Goal: Task Accomplishment & Management: Manage account settings

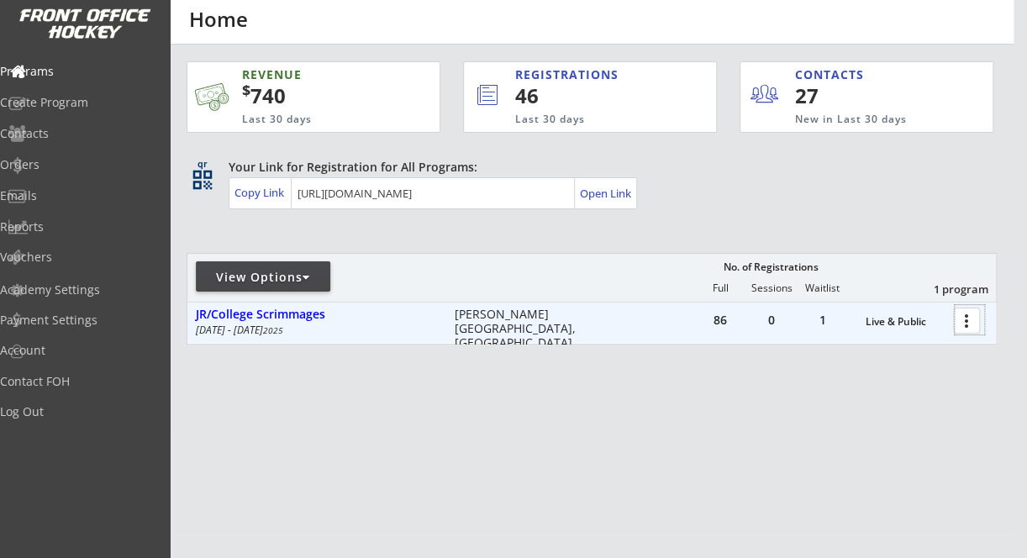
click at [967, 322] on div at bounding box center [969, 319] width 29 height 29
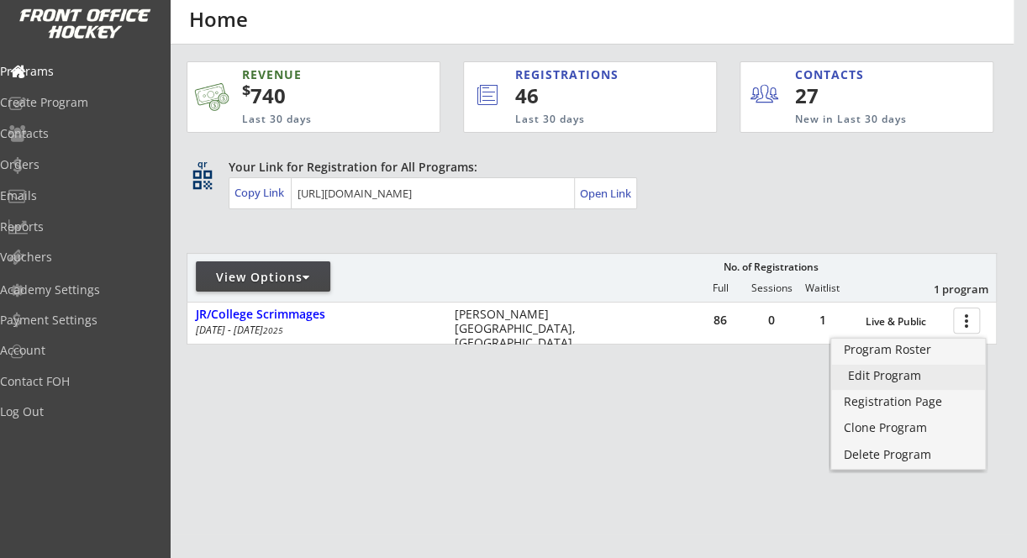
click at [904, 373] on div "Edit Program" at bounding box center [908, 376] width 120 height 12
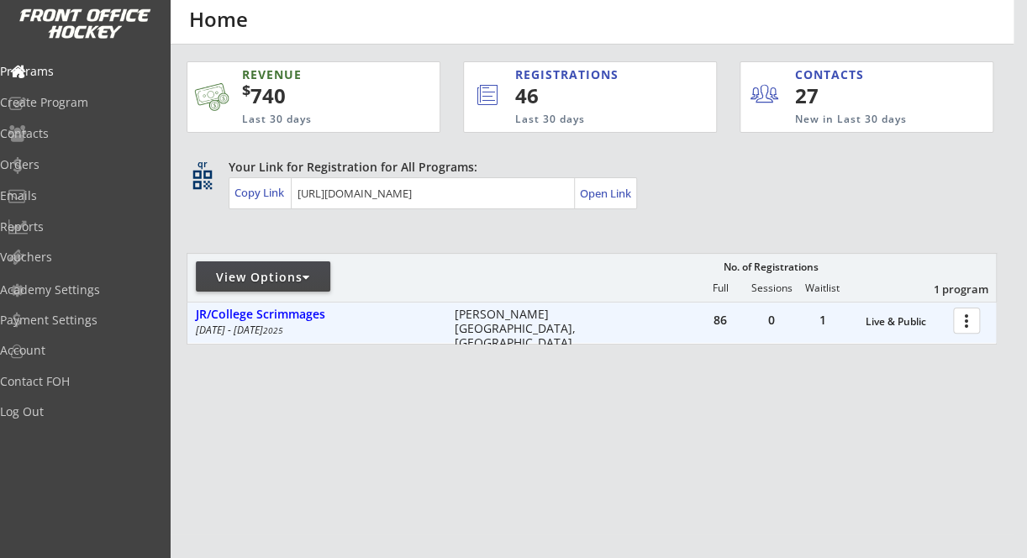
click at [967, 327] on div at bounding box center [969, 319] width 29 height 29
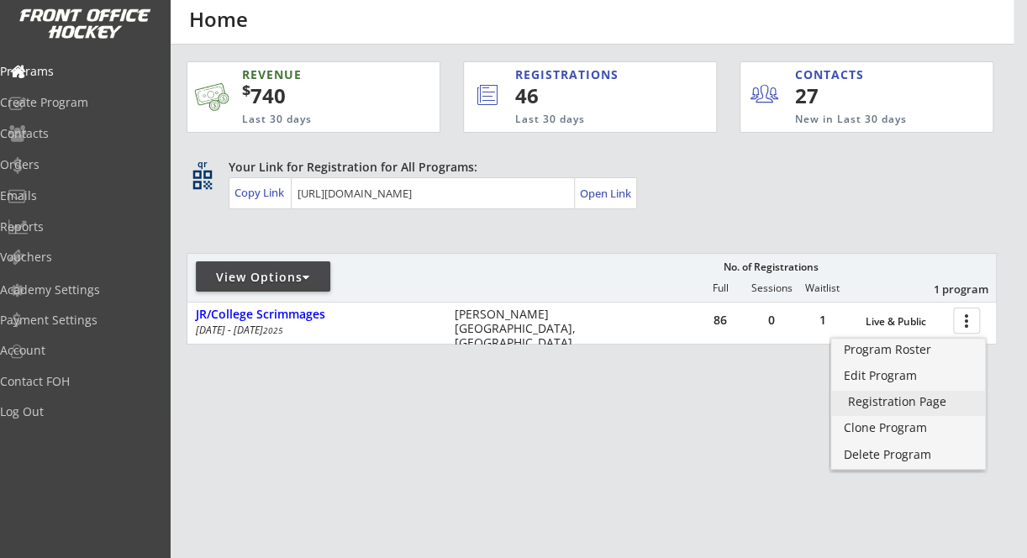
click at [918, 396] on div "Registration Page" at bounding box center [908, 402] width 120 height 12
click at [921, 359] on link "Program Roster" at bounding box center [908, 351] width 154 height 25
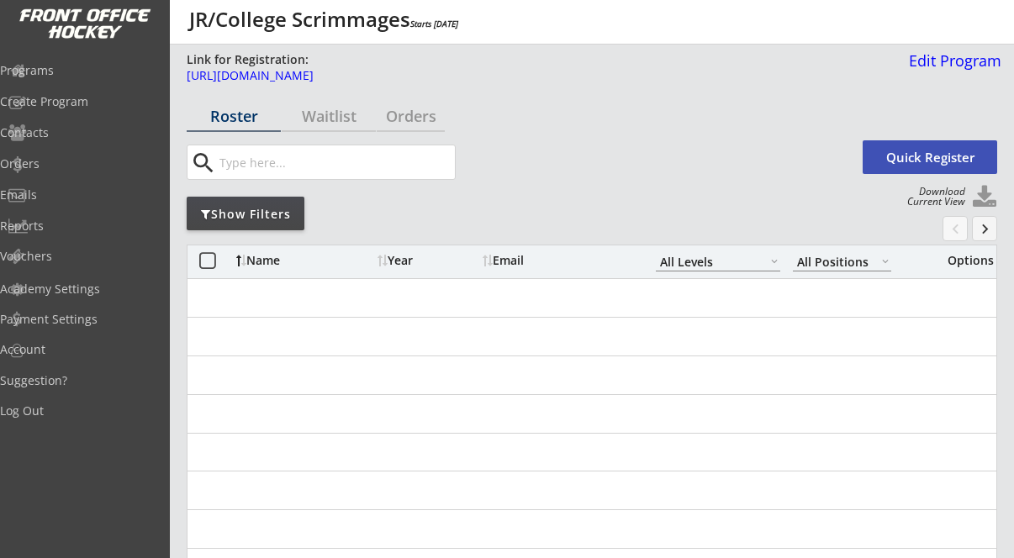
select select ""All Levels""
select select ""All Positions""
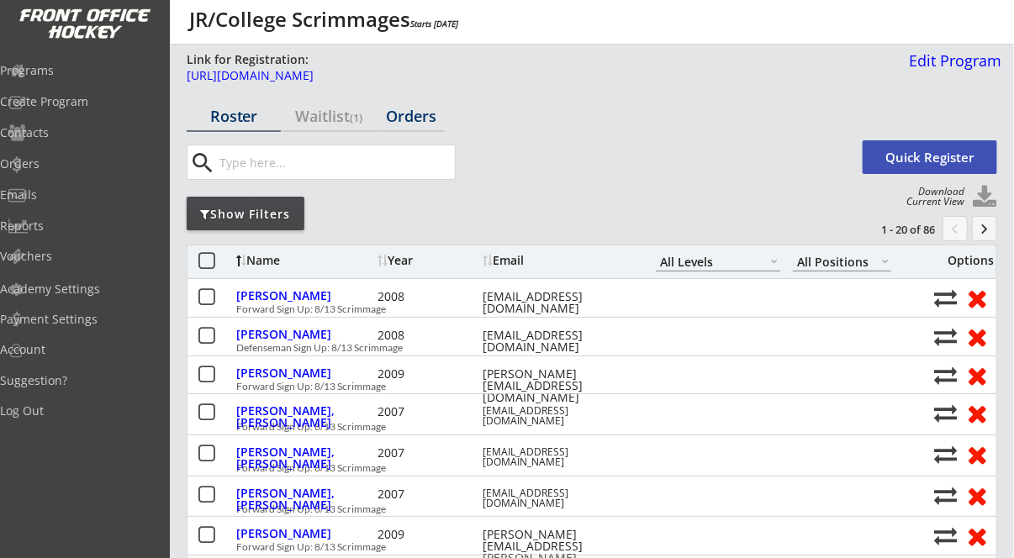
click at [433, 115] on div "Orders" at bounding box center [411, 115] width 68 height 15
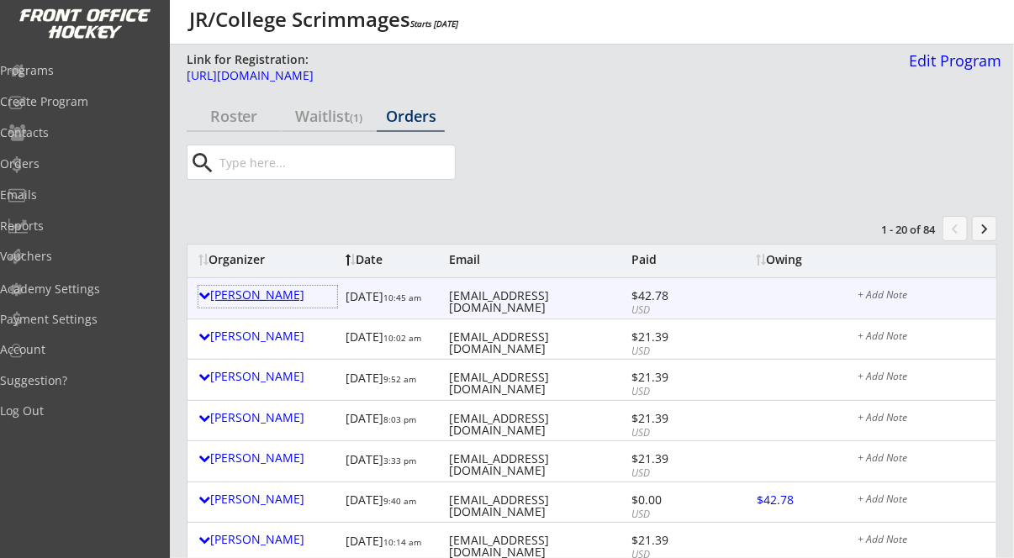
click at [213, 306] on div "Scott Buchan" at bounding box center [267, 297] width 139 height 22
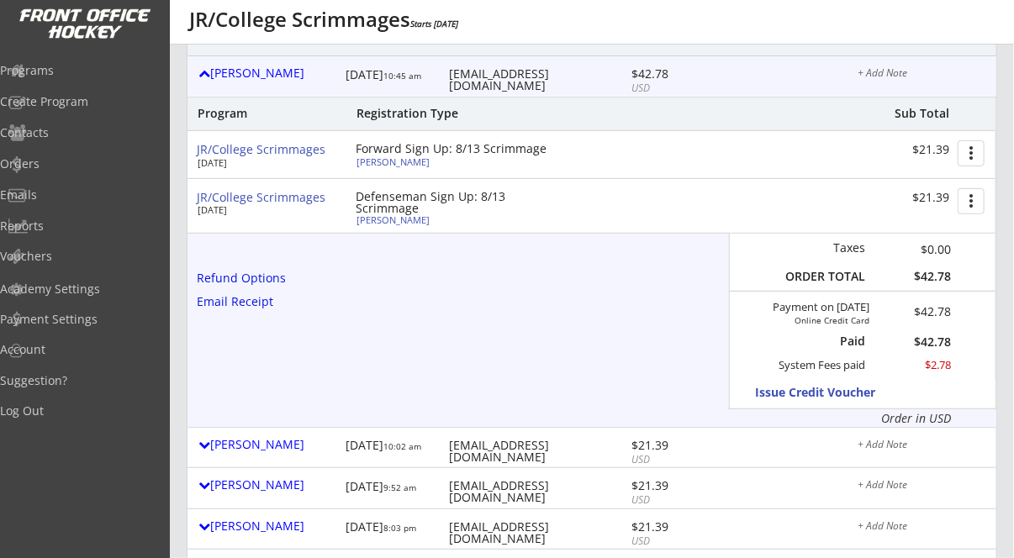
scroll to position [171, 0]
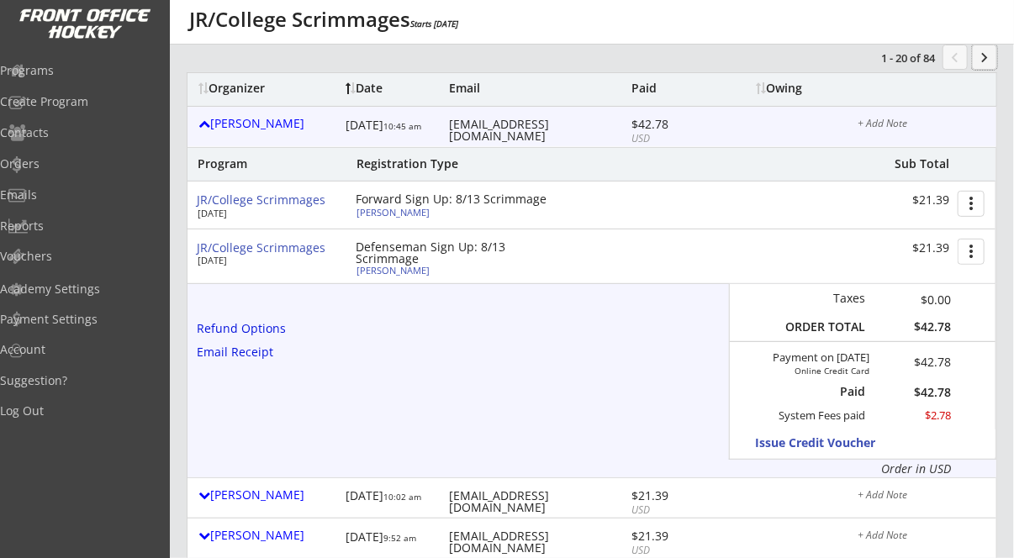
click at [976, 55] on button "keyboard_arrow_right" at bounding box center [984, 57] width 25 height 25
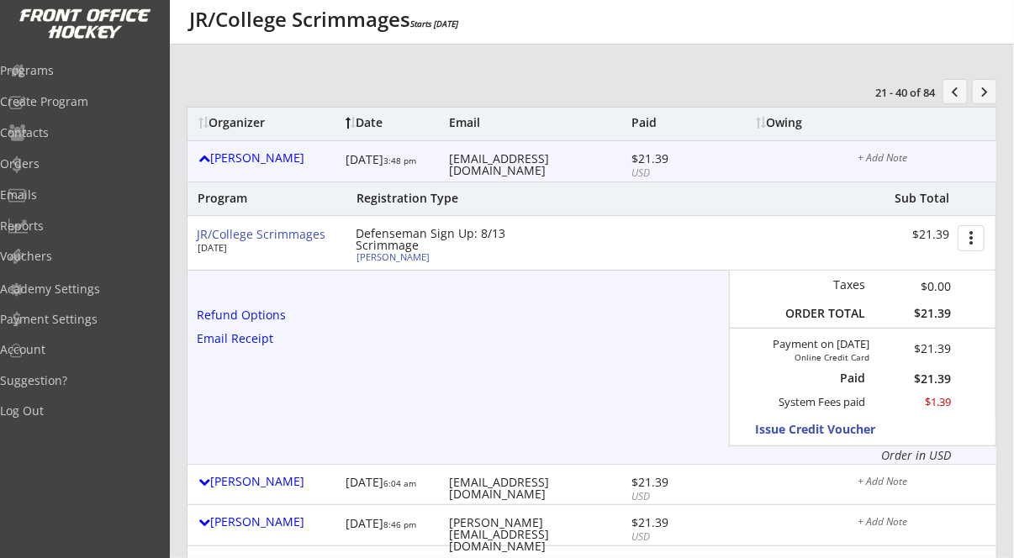
scroll to position [134, 0]
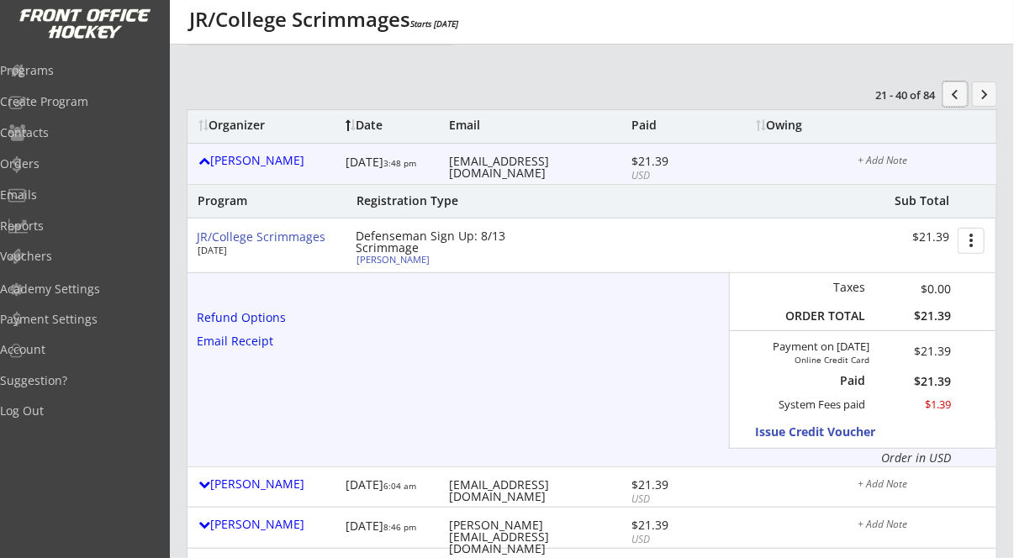
click at [952, 84] on button "chevron_left" at bounding box center [954, 94] width 25 height 25
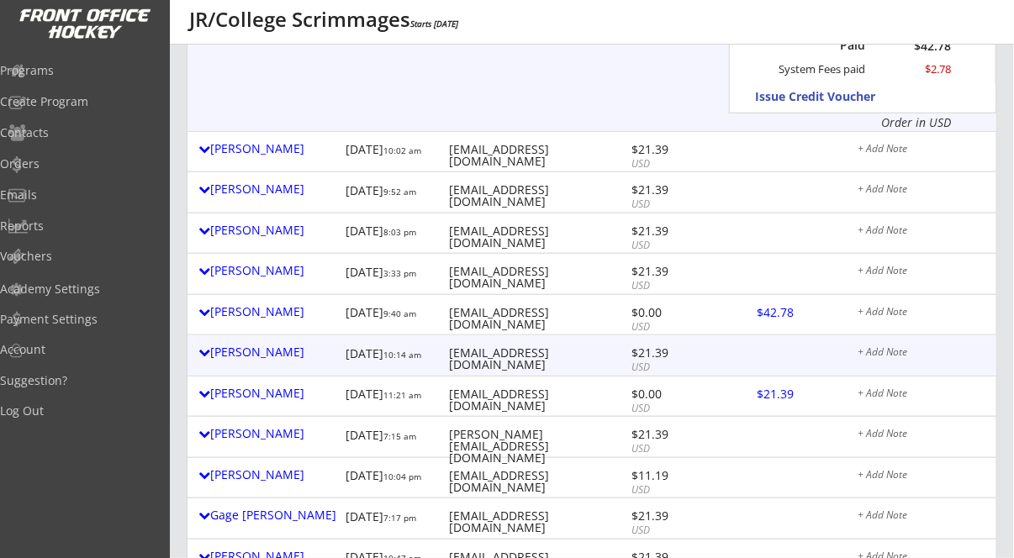
scroll to position [514, 0]
